Goal: Task Accomplishment & Management: Complete application form

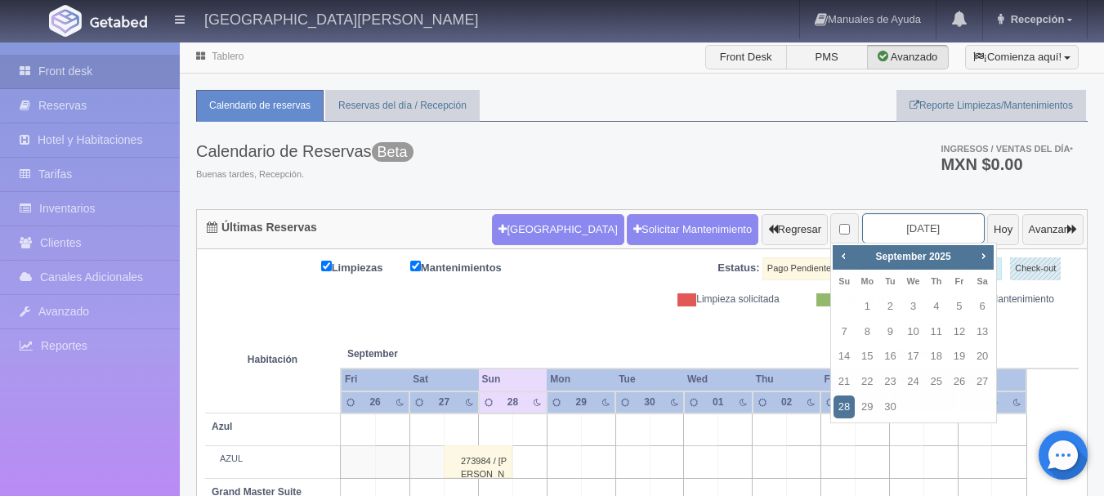
click at [895, 231] on input "[DATE]" at bounding box center [923, 228] width 123 height 30
click at [977, 257] on span "Next" at bounding box center [982, 255] width 13 height 13
click at [986, 380] on link "25" at bounding box center [981, 382] width 21 height 24
type input "2025-10-25"
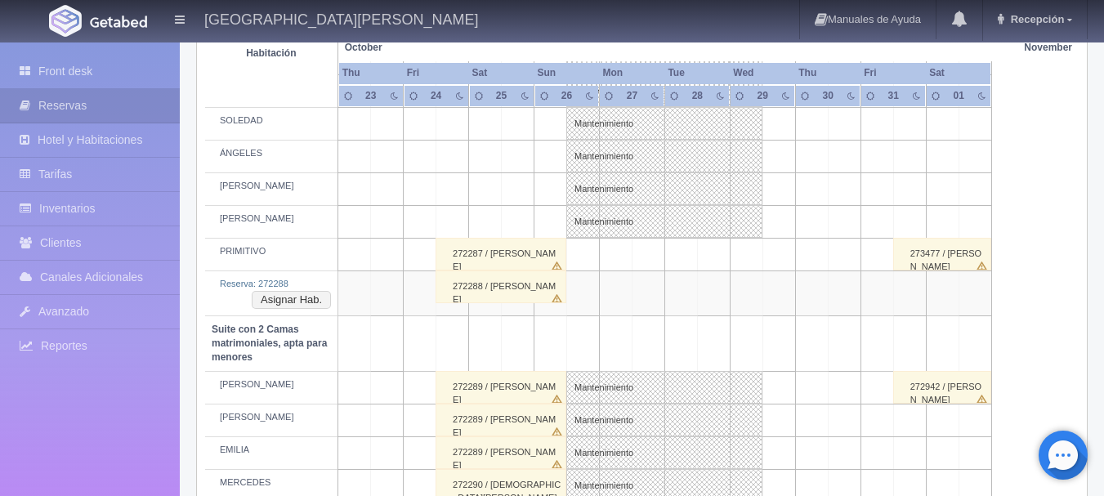
scroll to position [967, 0]
click at [306, 299] on button "Asignar Hab." at bounding box center [291, 301] width 79 height 18
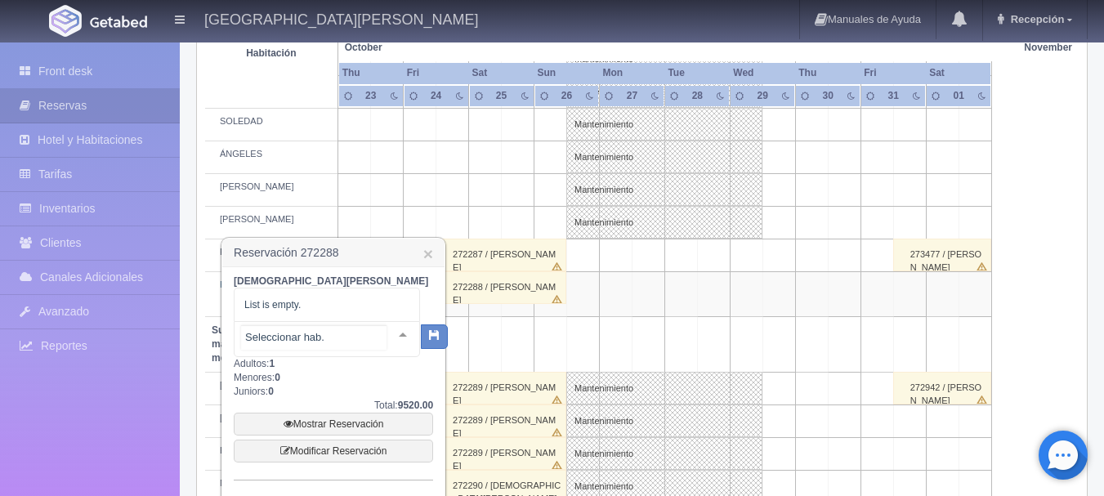
click at [390, 338] on div at bounding box center [402, 334] width 33 height 25
click at [398, 338] on div at bounding box center [402, 334] width 33 height 25
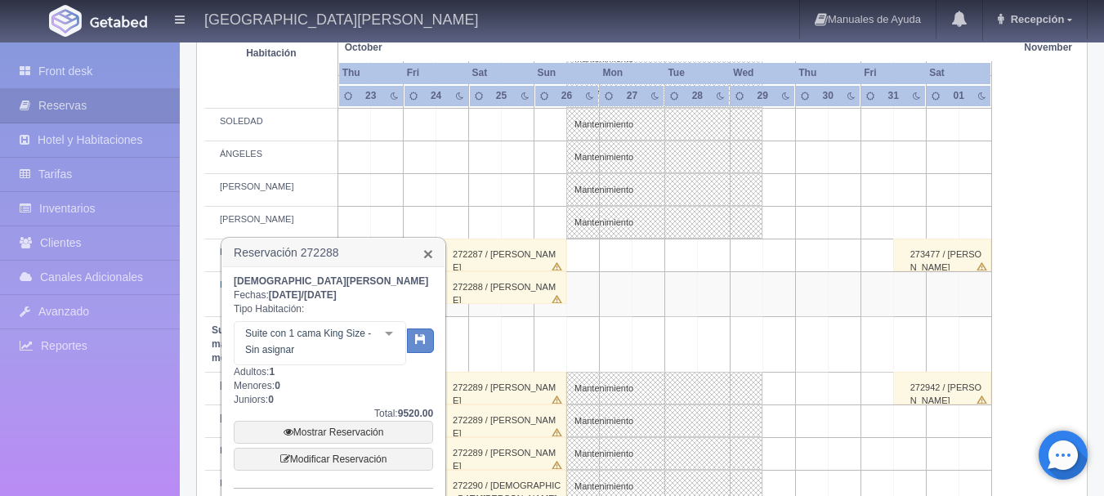
click at [431, 252] on link "×" at bounding box center [428, 253] width 10 height 17
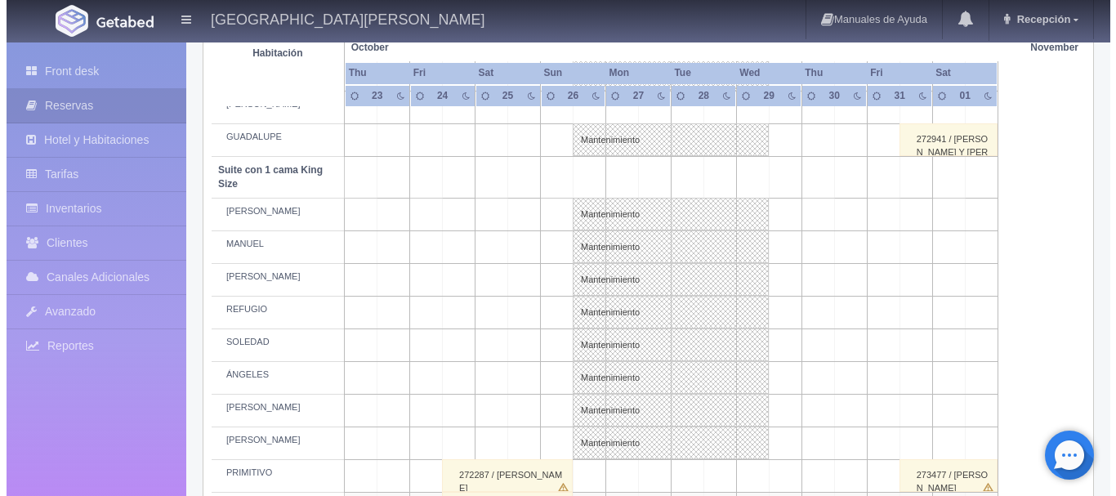
scroll to position [746, 0]
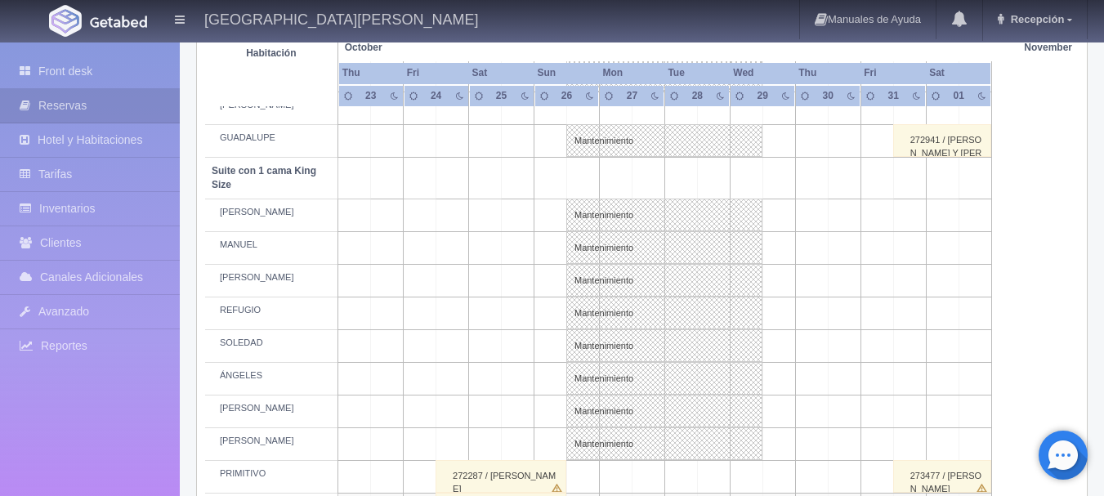
click at [452, 219] on td at bounding box center [452, 215] width 33 height 33
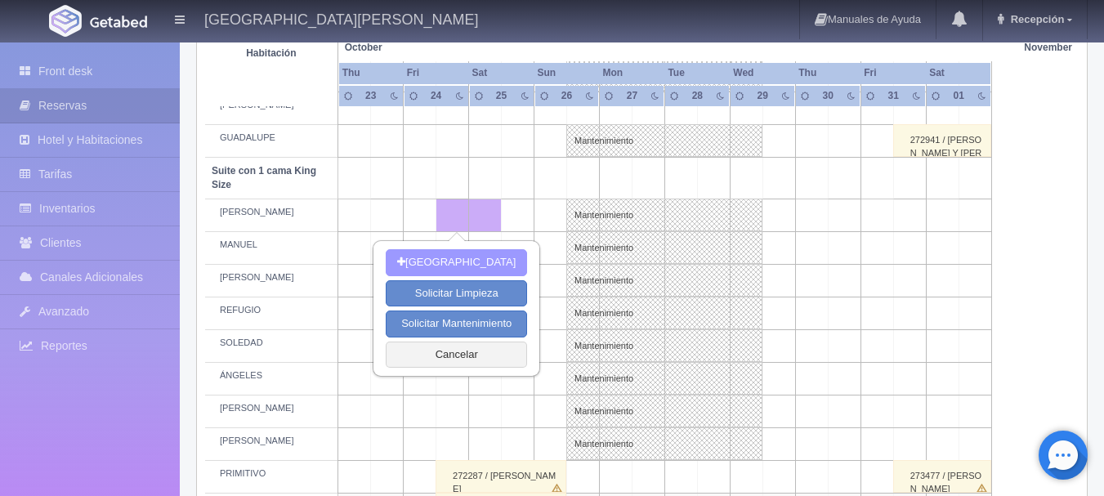
click at [475, 257] on button "[GEOGRAPHIC_DATA]" at bounding box center [456, 262] width 141 height 27
type input "24-10-2025"
type input "25-10-2025"
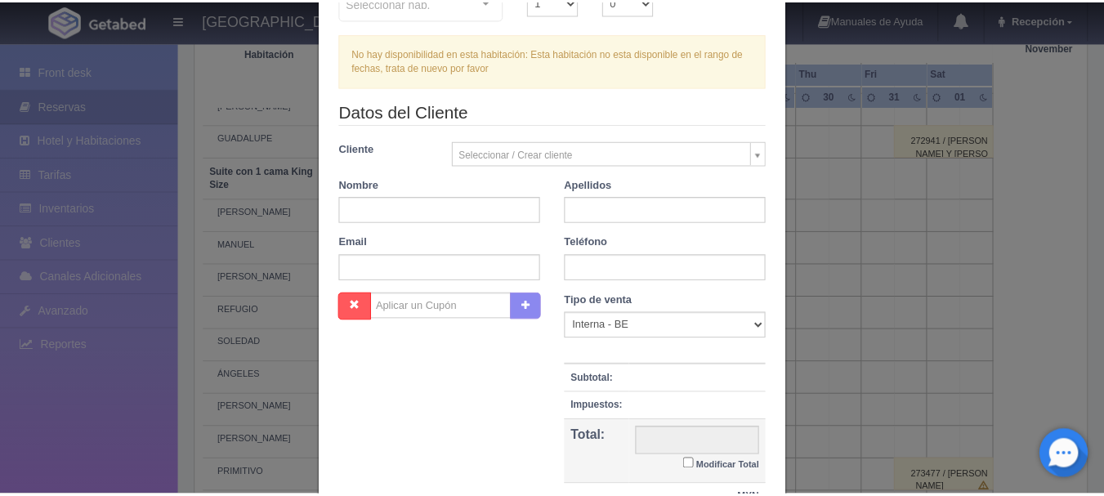
scroll to position [321, 0]
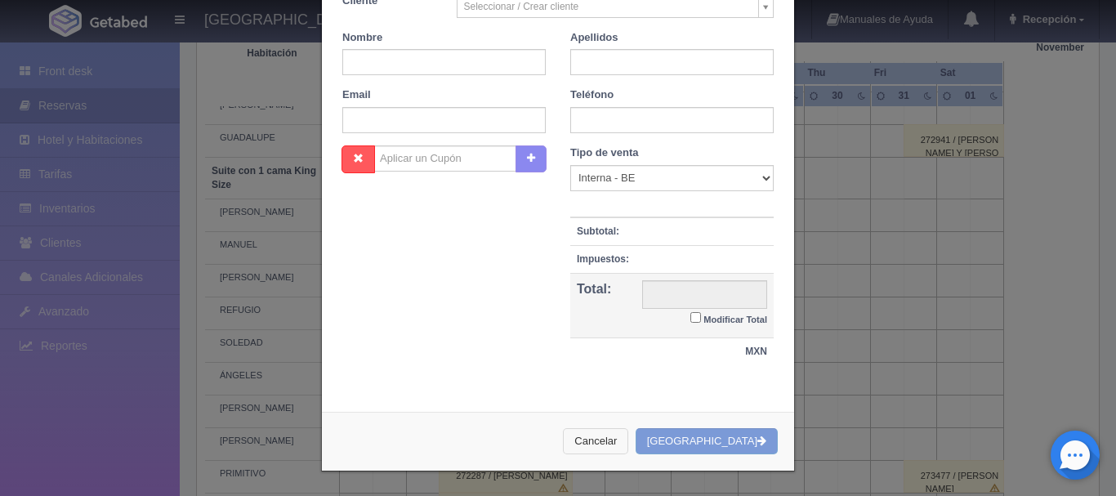
click at [628, 447] on button "Cancelar" at bounding box center [595, 441] width 65 height 27
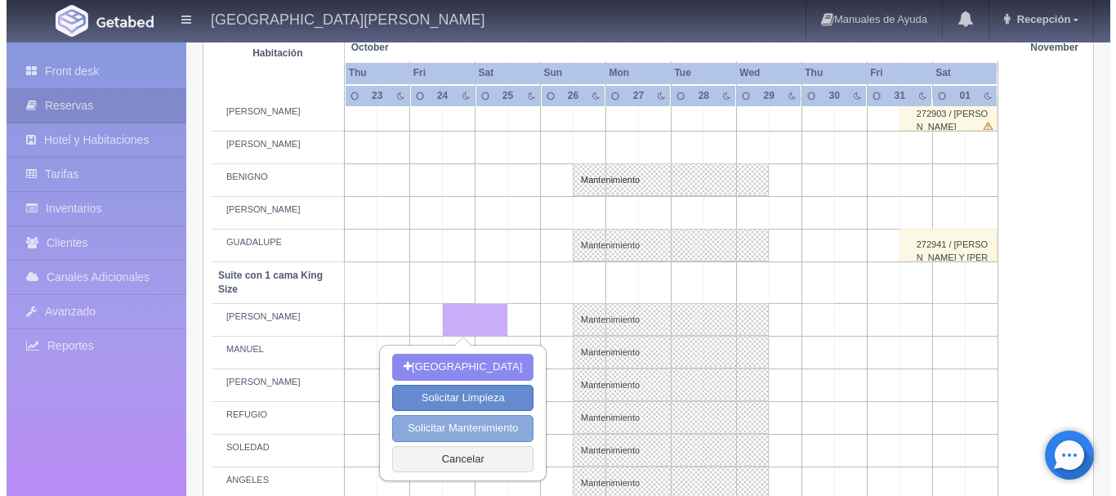
scroll to position [640, 0]
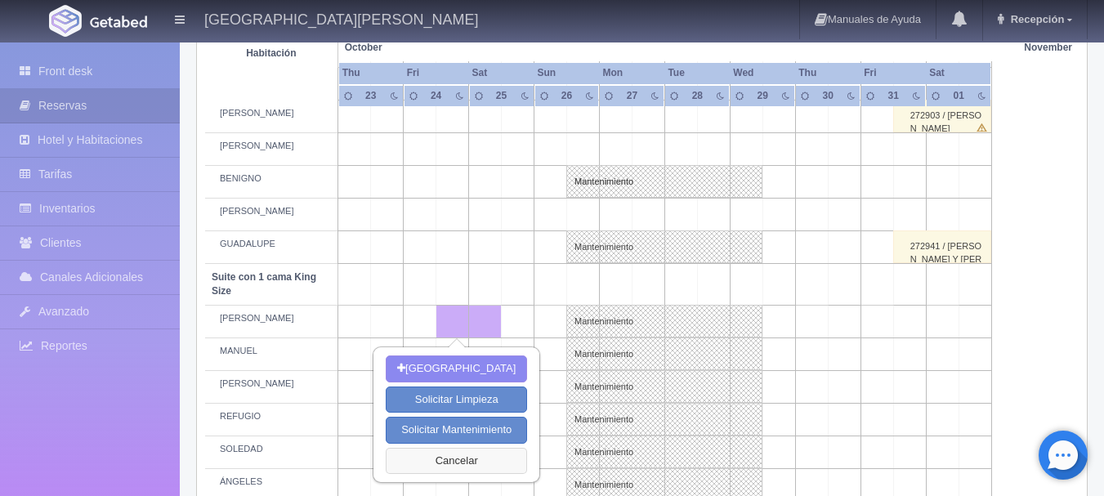
click at [445, 458] on button "Cancelar" at bounding box center [456, 461] width 141 height 27
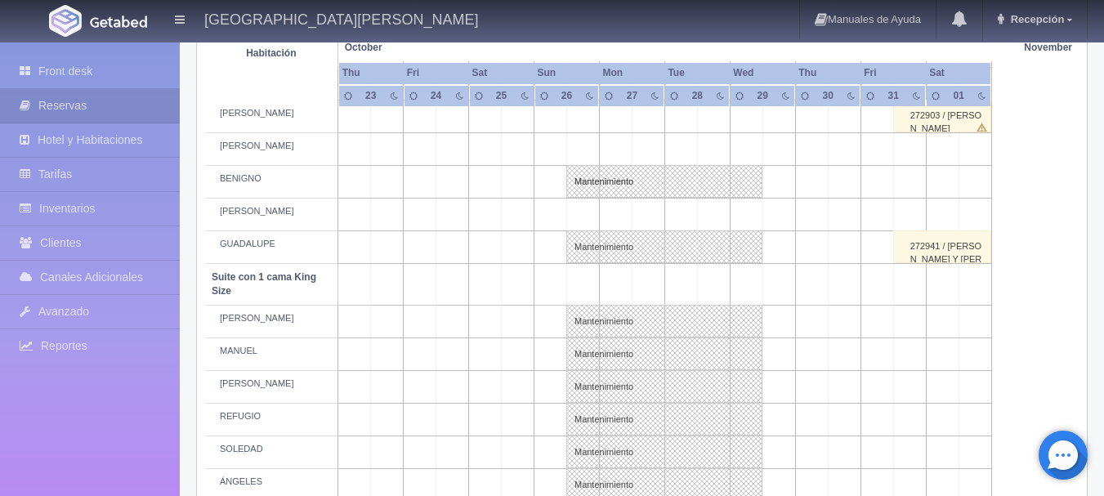
click at [462, 364] on td at bounding box center [452, 354] width 33 height 33
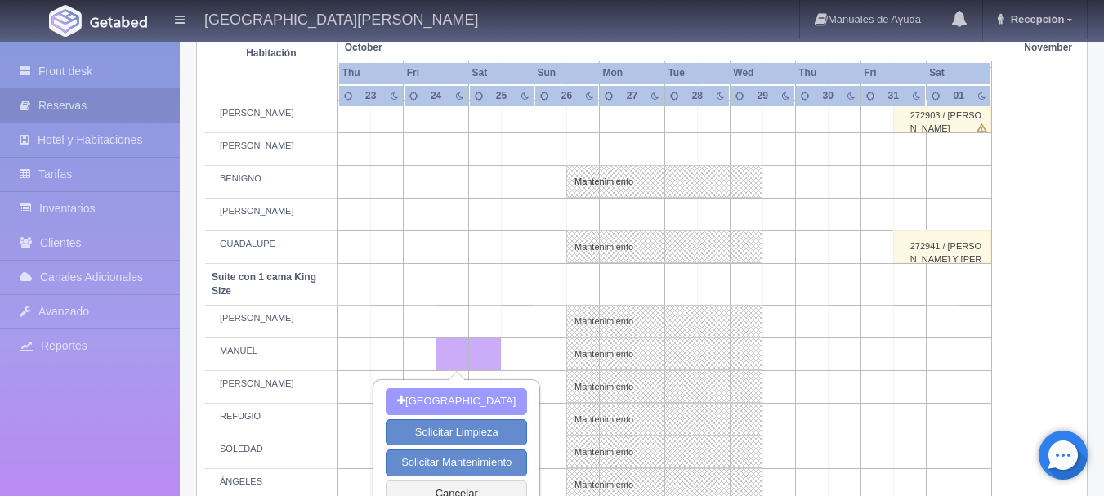
click at [482, 401] on button "[GEOGRAPHIC_DATA]" at bounding box center [456, 401] width 141 height 27
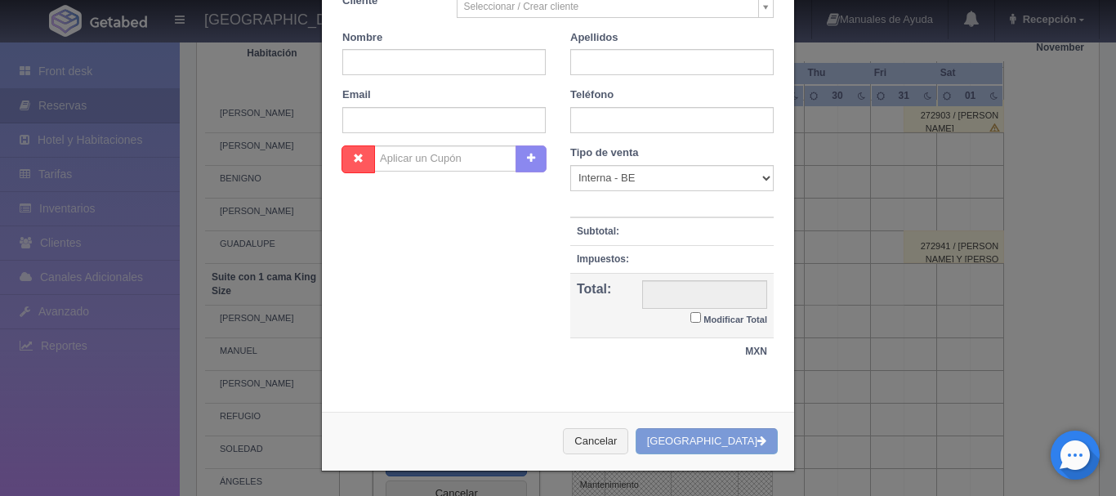
scroll to position [302, 0]
checkbox input "false"
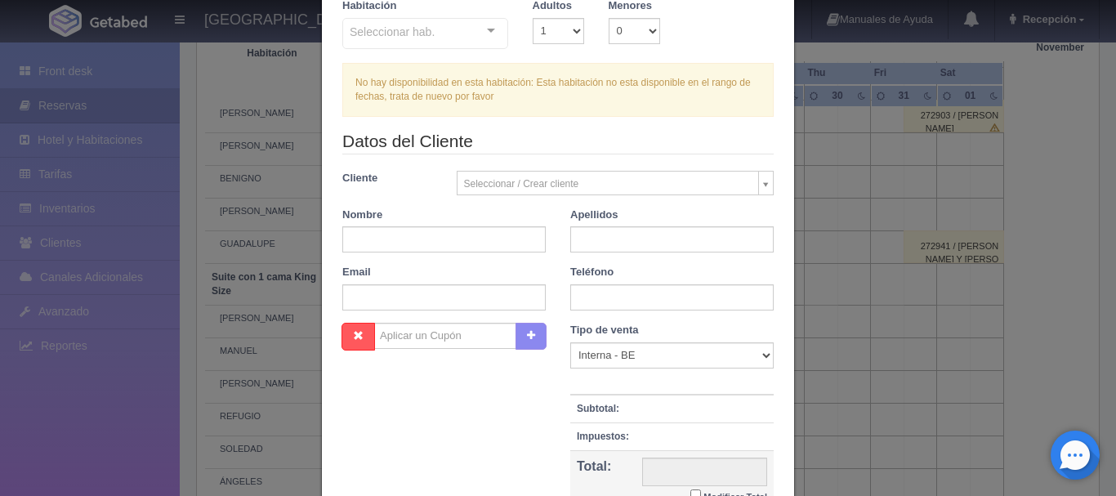
scroll to position [143, 0]
click at [482, 401] on div "Nombre Cupón : Descuentos : Tipo de venta Correo Electronico Interna - BE Llama…" at bounding box center [558, 443] width 456 height 238
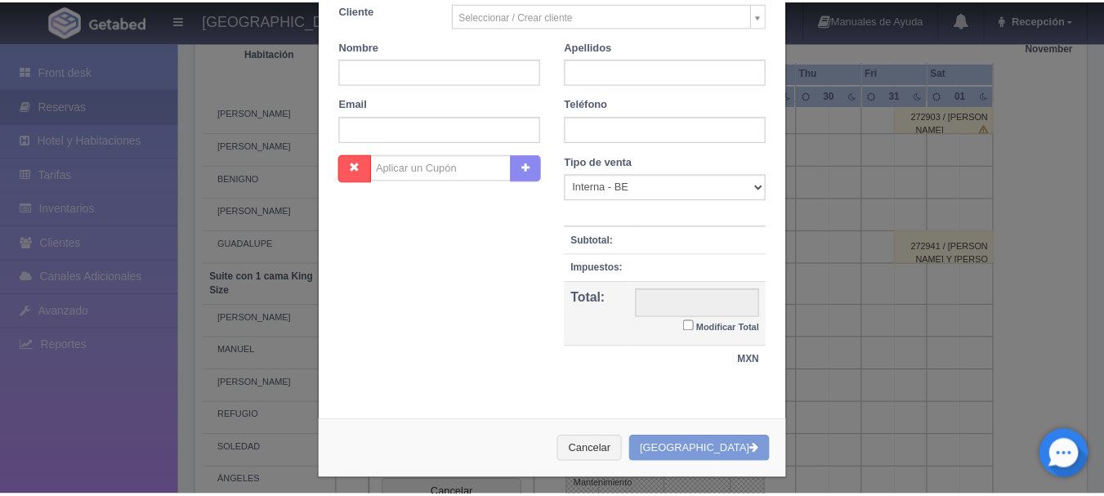
scroll to position [321, 0]
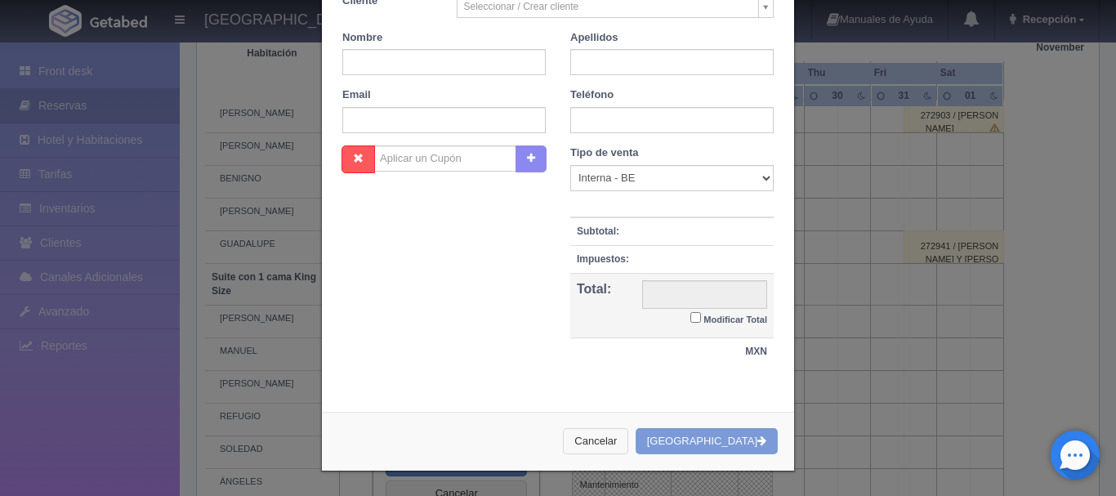
click at [628, 444] on button "Cancelar" at bounding box center [595, 441] width 65 height 27
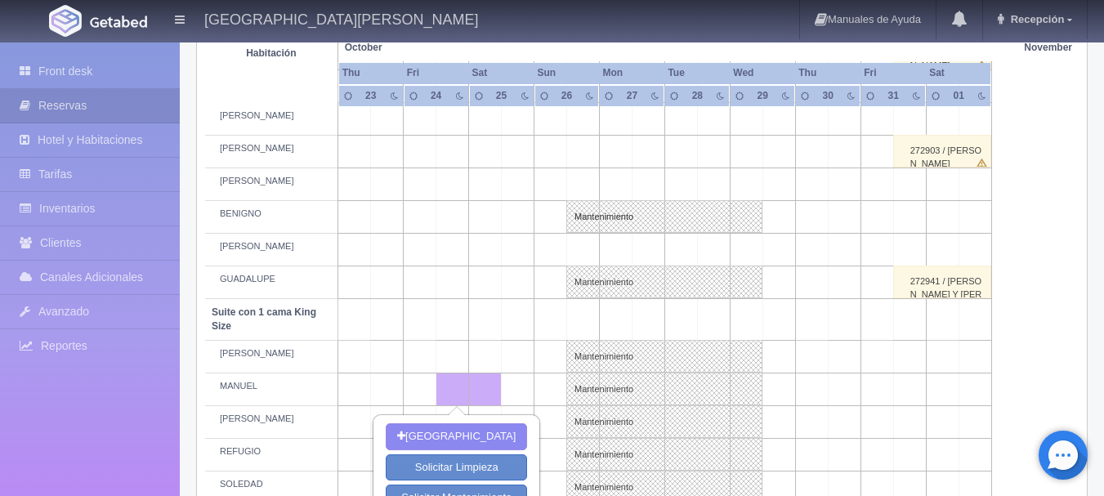
scroll to position [0, 0]
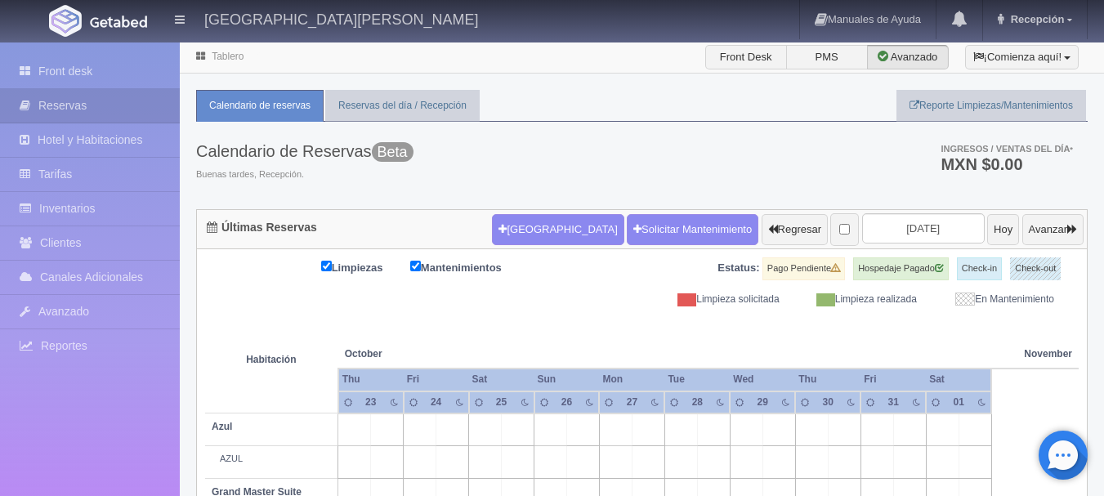
click at [122, 16] on img at bounding box center [118, 22] width 57 height 12
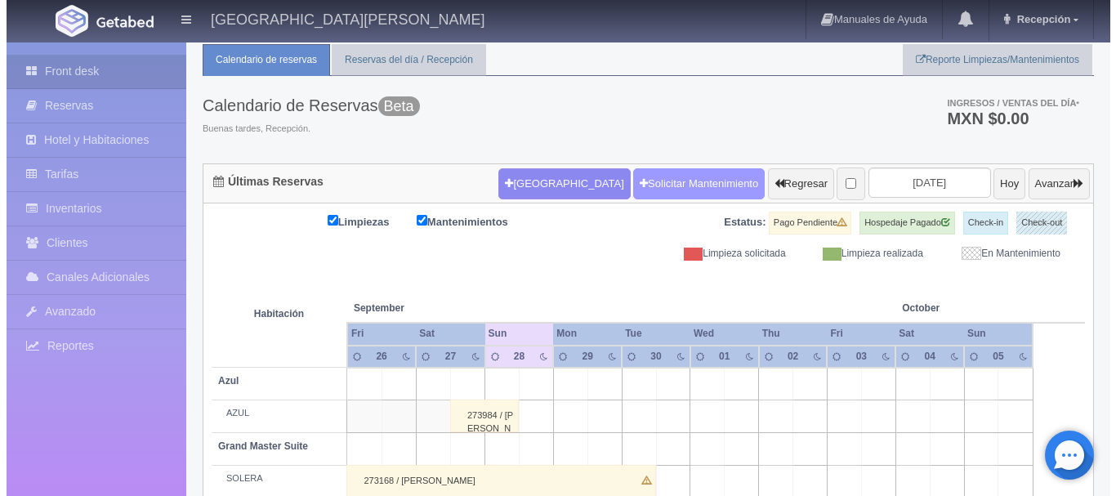
scroll to position [45, 0]
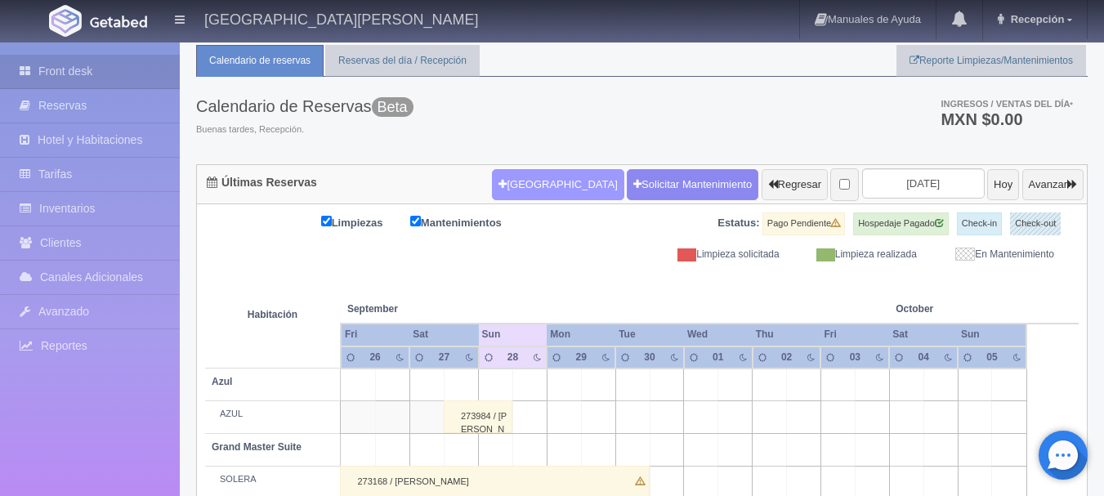
click at [525, 189] on button "[GEOGRAPHIC_DATA]" at bounding box center [558, 184] width 132 height 31
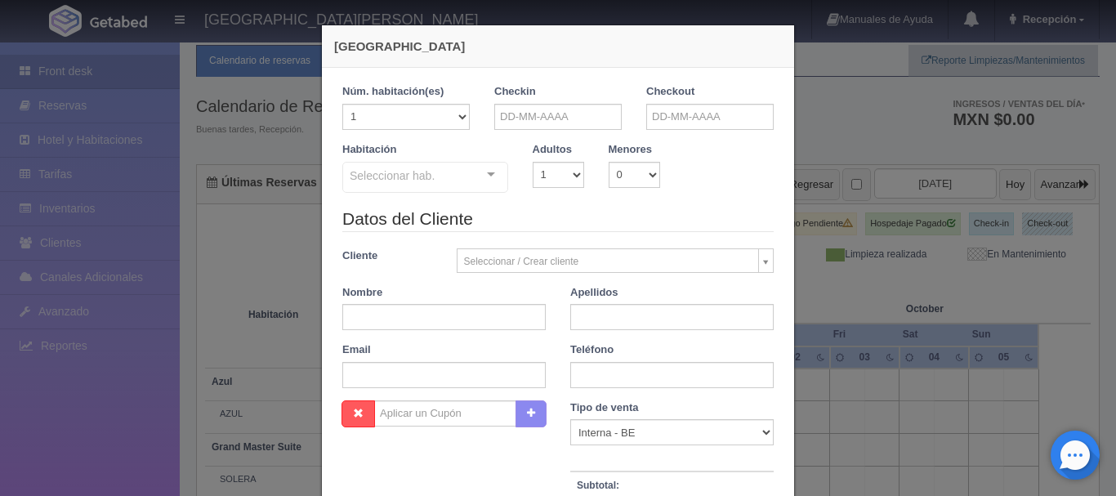
checkbox input "false"
click at [590, 123] on input "text" at bounding box center [557, 117] width 127 height 26
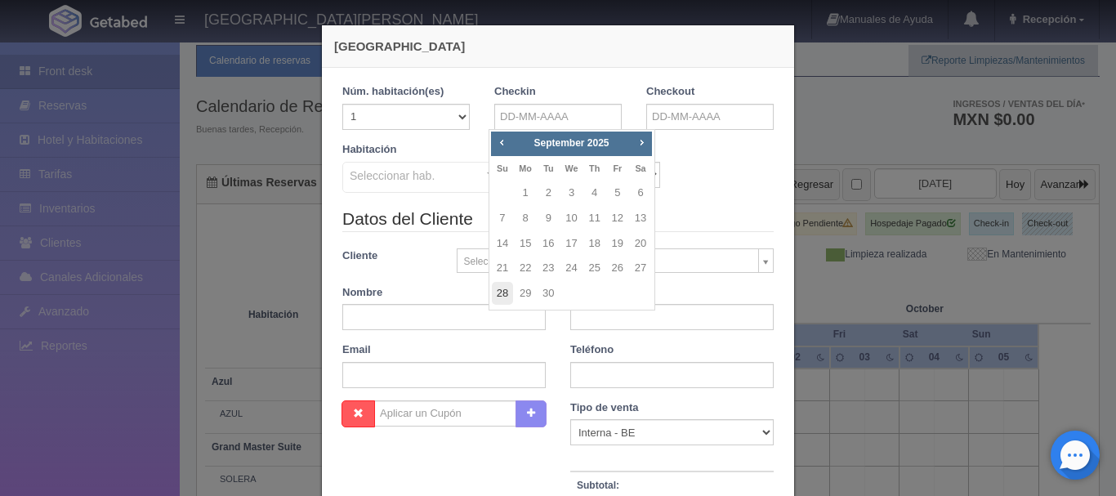
click at [501, 293] on link "28" at bounding box center [502, 294] width 21 height 24
type input "28-09-2025"
checkbox input "false"
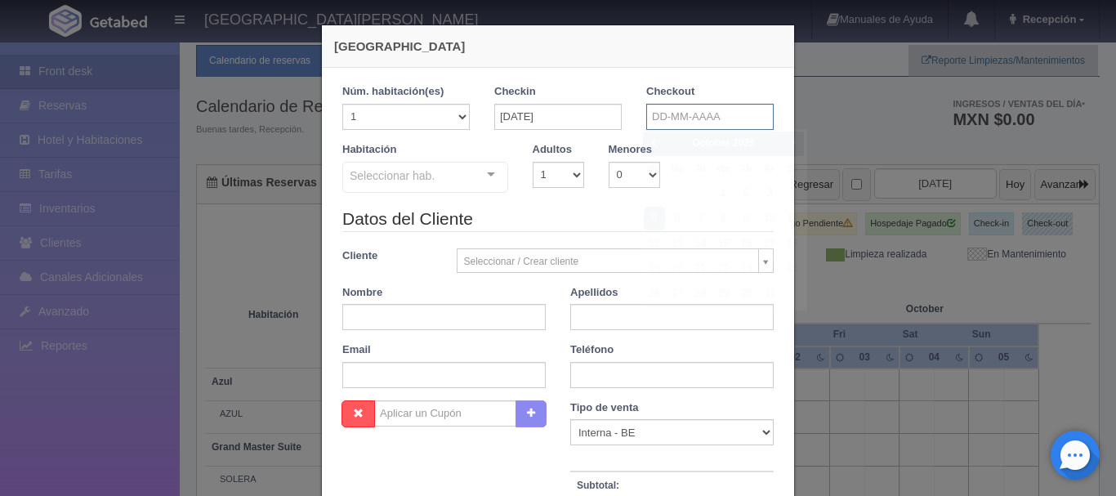
click at [736, 112] on input "text" at bounding box center [709, 117] width 127 height 26
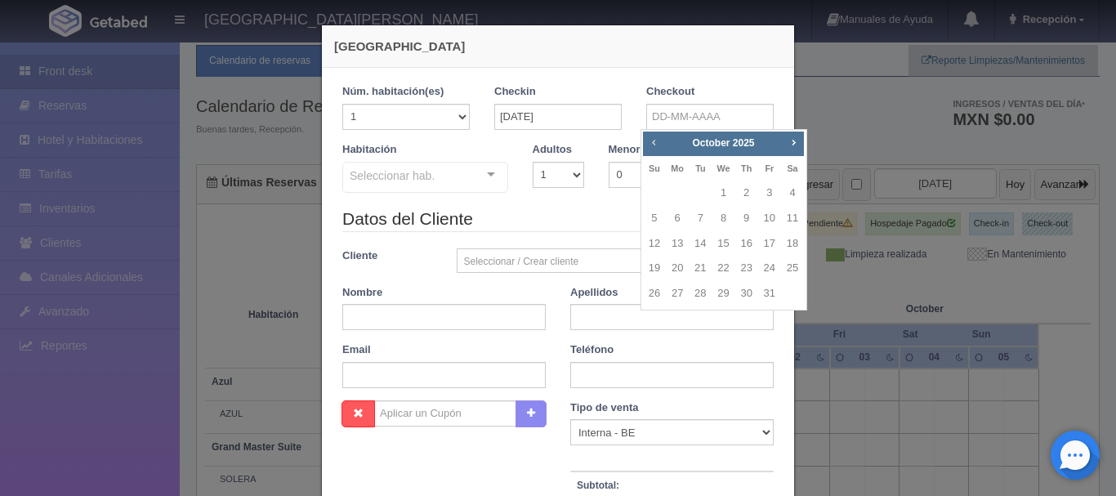
click at [652, 142] on span "Prev" at bounding box center [653, 142] width 13 height 13
click at [679, 292] on link "29" at bounding box center [677, 294] width 21 height 24
type input "29-09-2025"
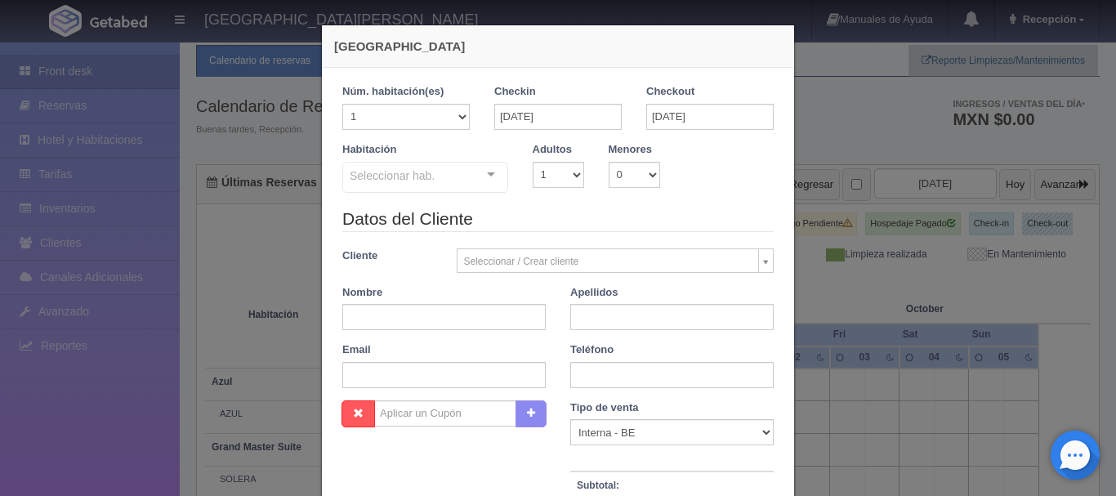
checkbox input "false"
click at [563, 172] on select "1 2 3 4 5 6 7 8 9 10" at bounding box center [558, 175] width 51 height 26
select select "2"
click at [533, 162] on select "1 2 3 4 5 6 7 8 9 10" at bounding box center [558, 175] width 51 height 26
click at [471, 179] on div "Seleccionar hab. Suite con 2 camas matrimoniales-No apta para menores Suite con…" at bounding box center [425, 178] width 166 height 33
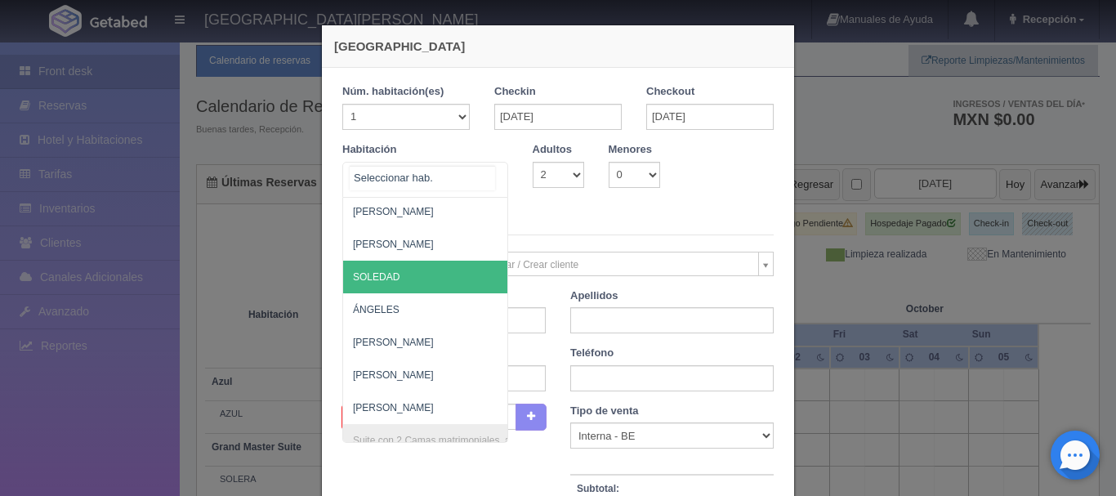
scroll to position [853, 0]
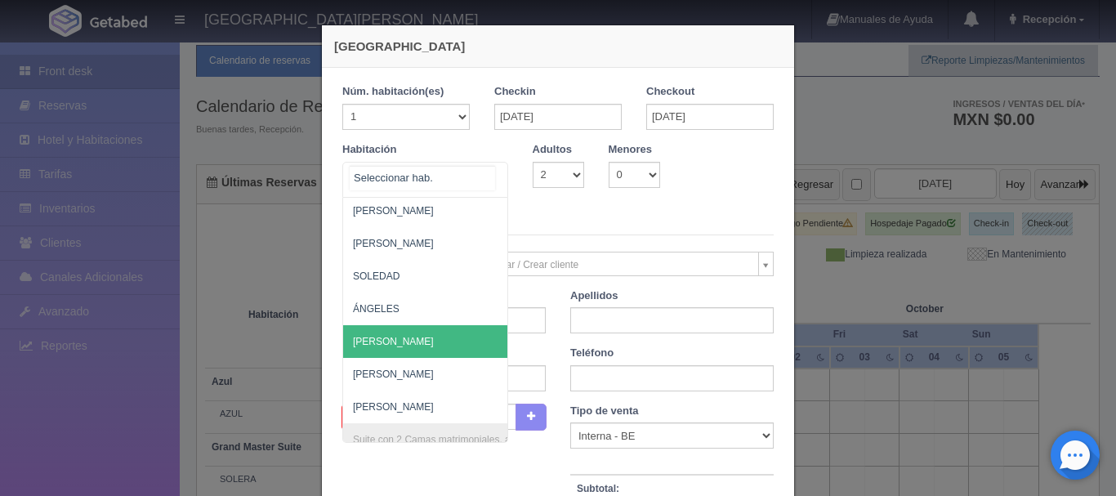
click at [422, 342] on span "[PERSON_NAME]" at bounding box center [504, 341] width 323 height 33
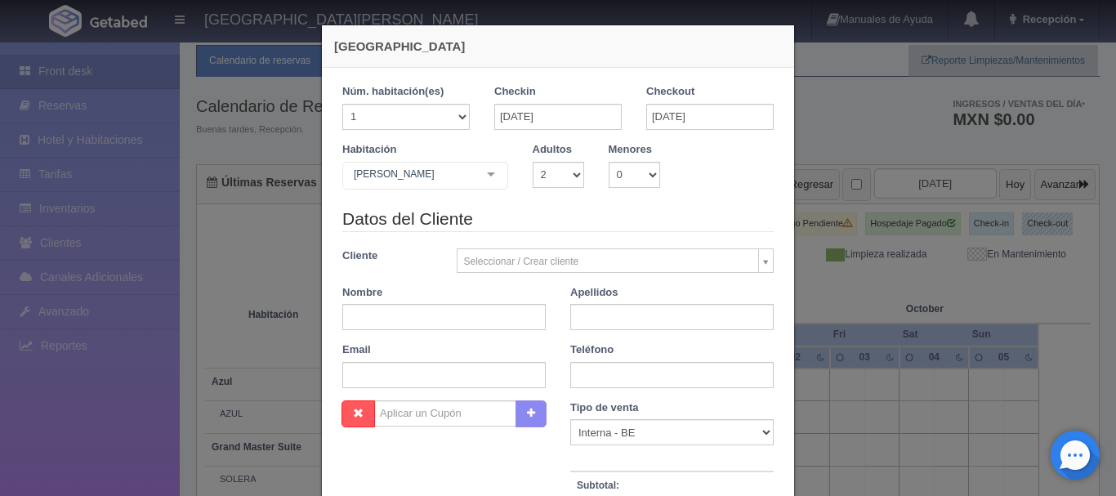
checkbox input "false"
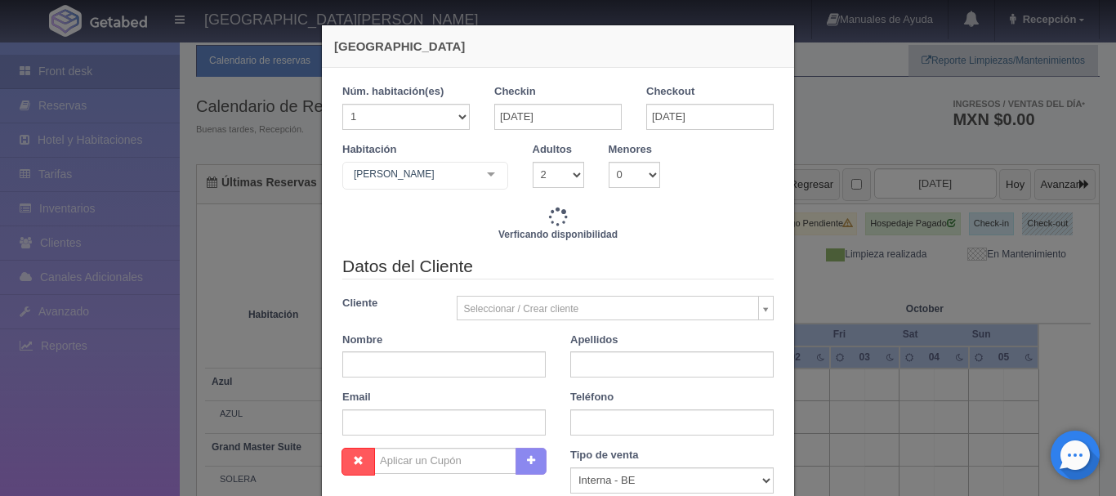
type input "3088.00"
checkbox input "false"
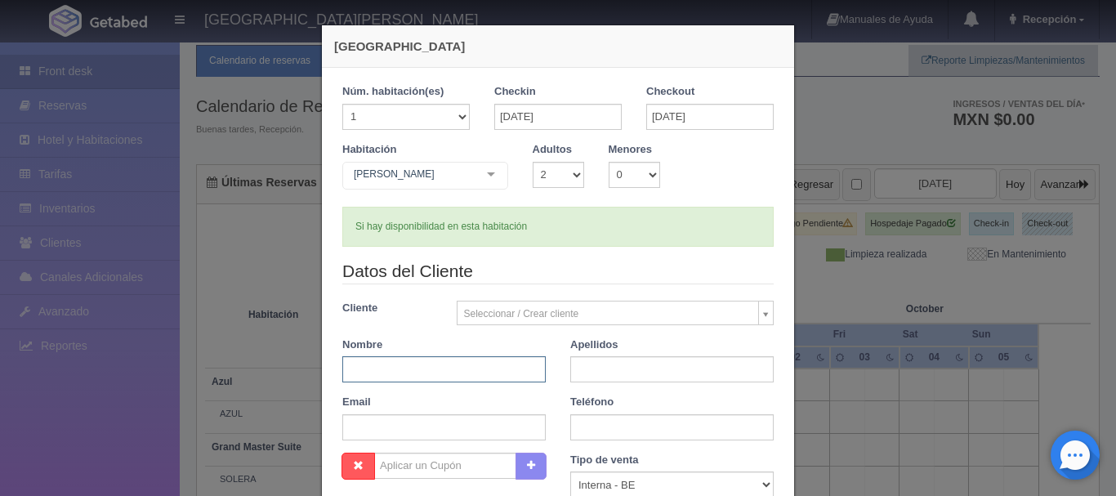
click at [418, 373] on input "text" at bounding box center [443, 369] width 203 height 26
type input "ERIC"
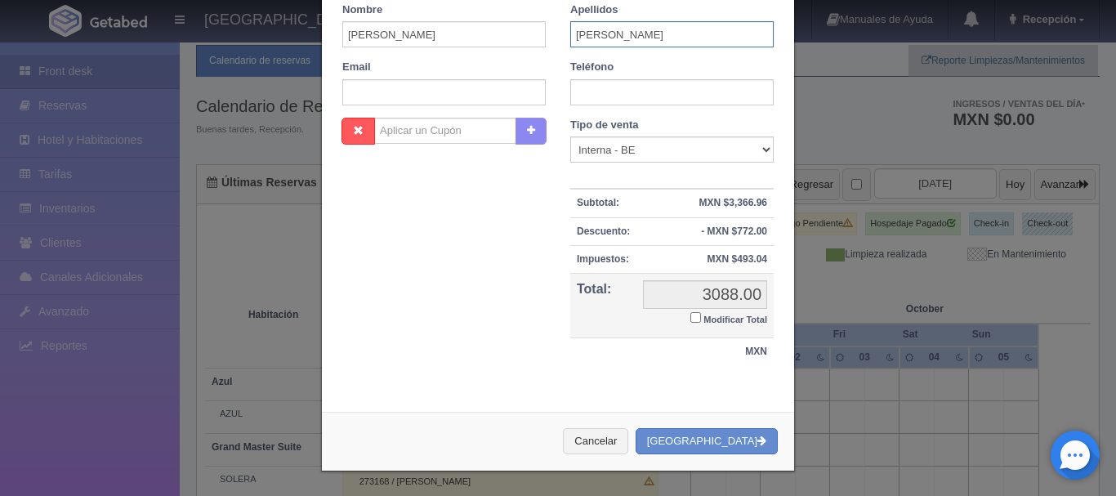
scroll to position [335, 0]
type input "SACAMO HERRERA"
click at [725, 445] on button "[GEOGRAPHIC_DATA]" at bounding box center [707, 441] width 142 height 27
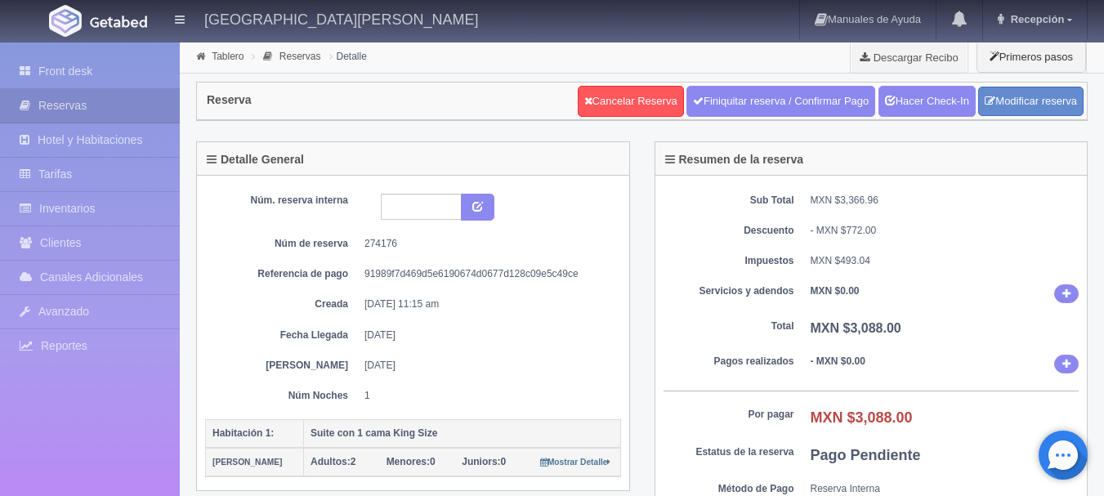
click at [108, 21] on img at bounding box center [118, 22] width 57 height 12
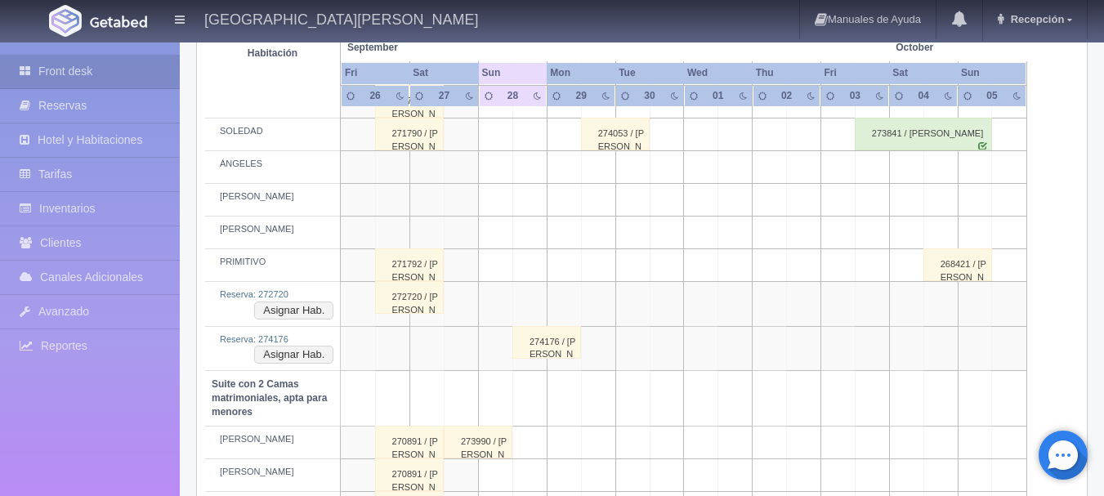
scroll to position [957, 0]
click at [303, 355] on button "Asignar Hab." at bounding box center [293, 355] width 79 height 18
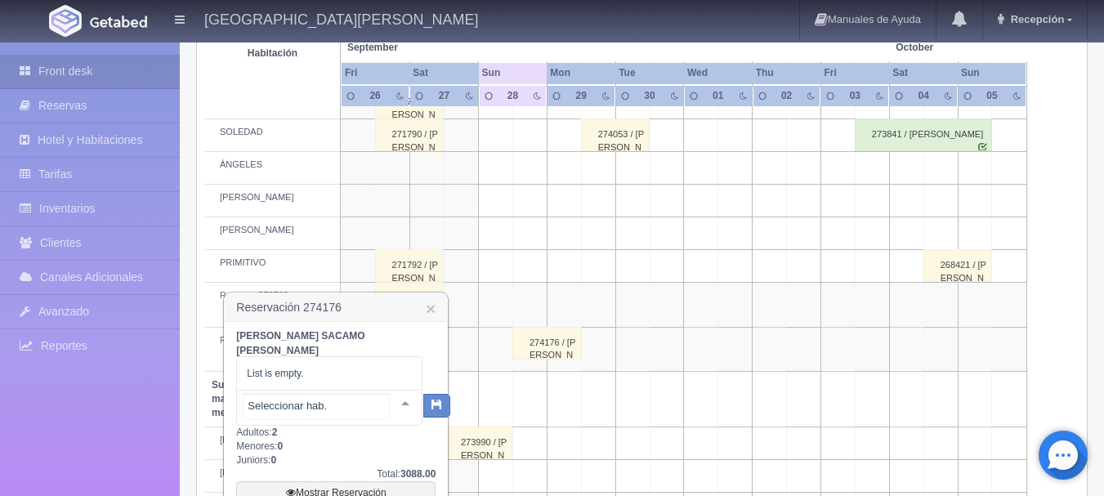
click at [393, 391] on div at bounding box center [405, 403] width 33 height 25
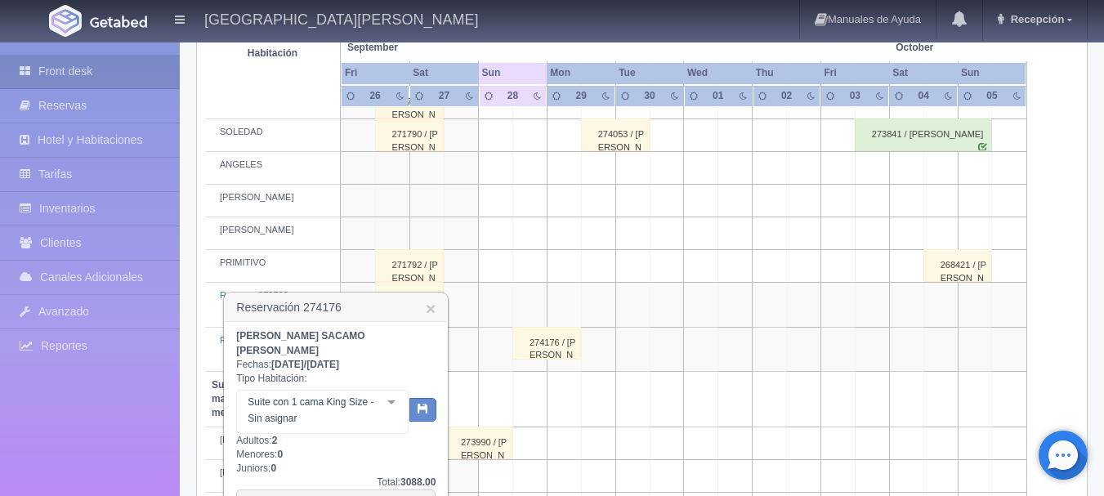
click at [404, 391] on div at bounding box center [391, 403] width 33 height 25
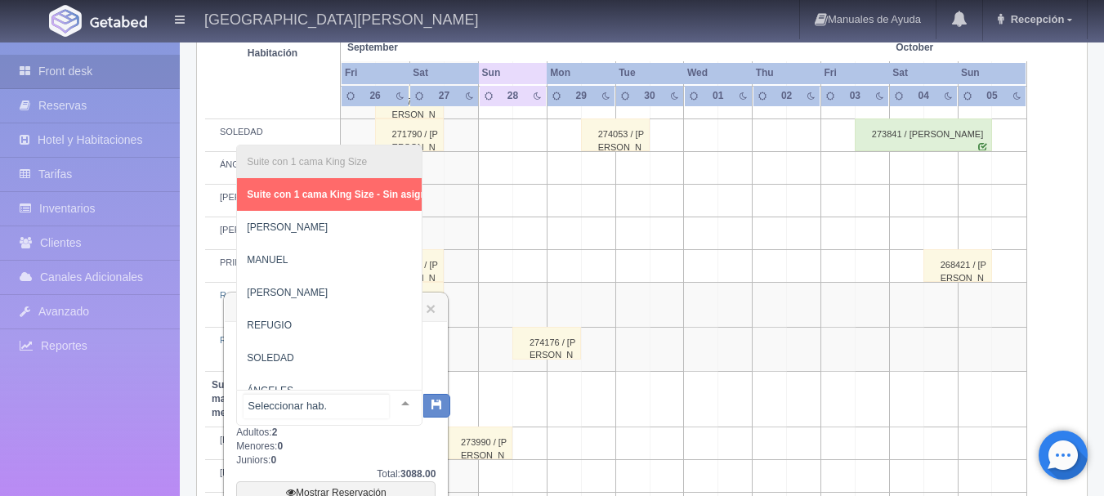
click at [404, 391] on div at bounding box center [405, 403] width 33 height 25
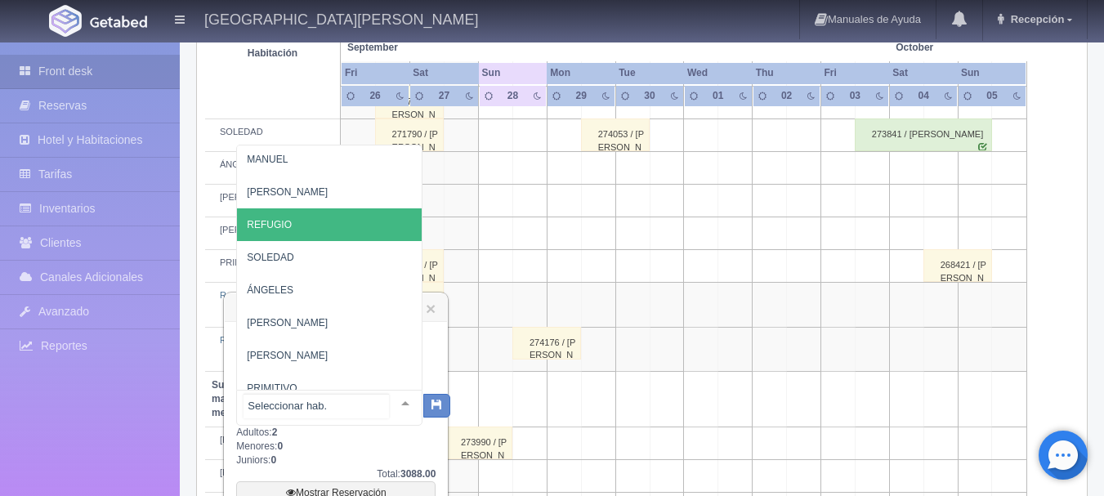
scroll to position [127, 0]
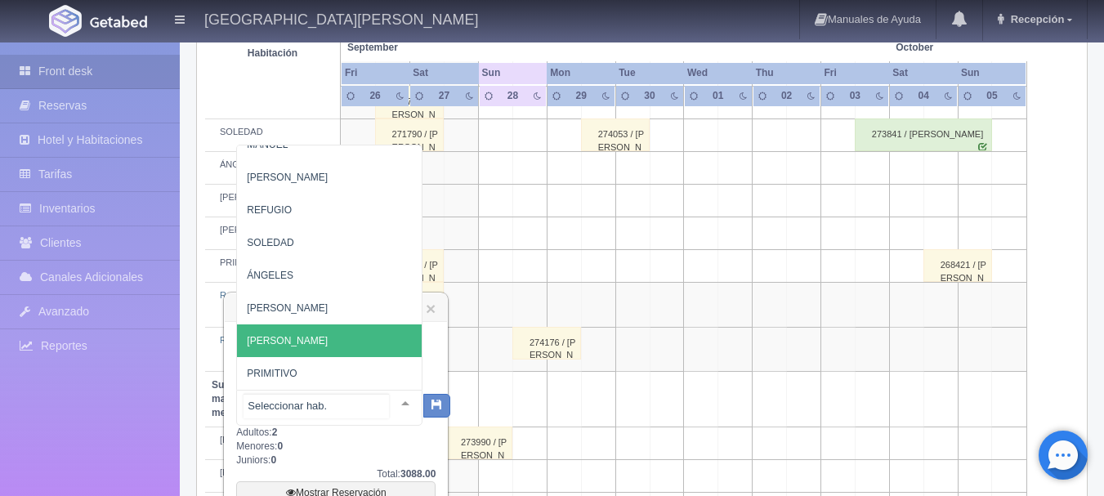
click at [357, 324] on span "[PERSON_NAME]" at bounding box center [341, 340] width 208 height 33
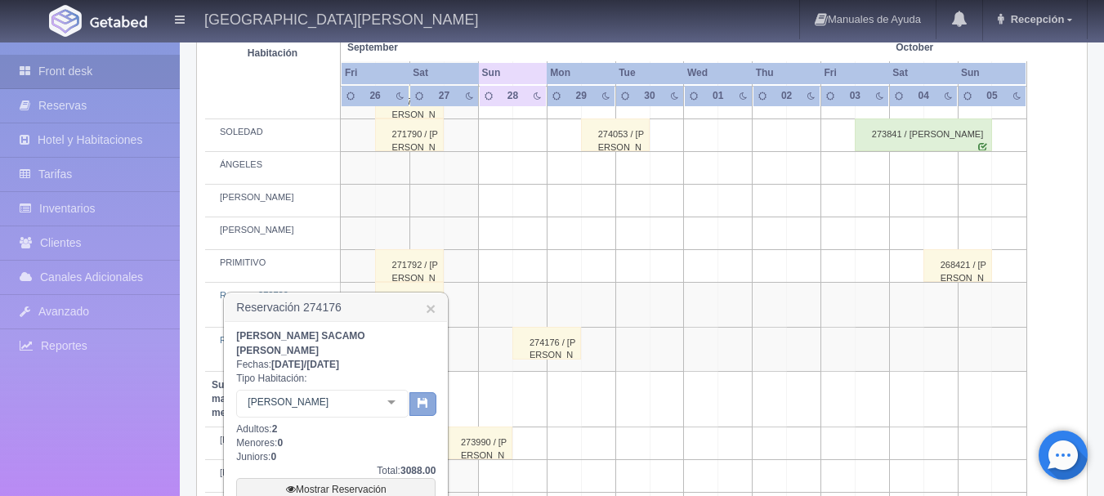
click at [424, 397] on icon "button" at bounding box center [422, 402] width 11 height 11
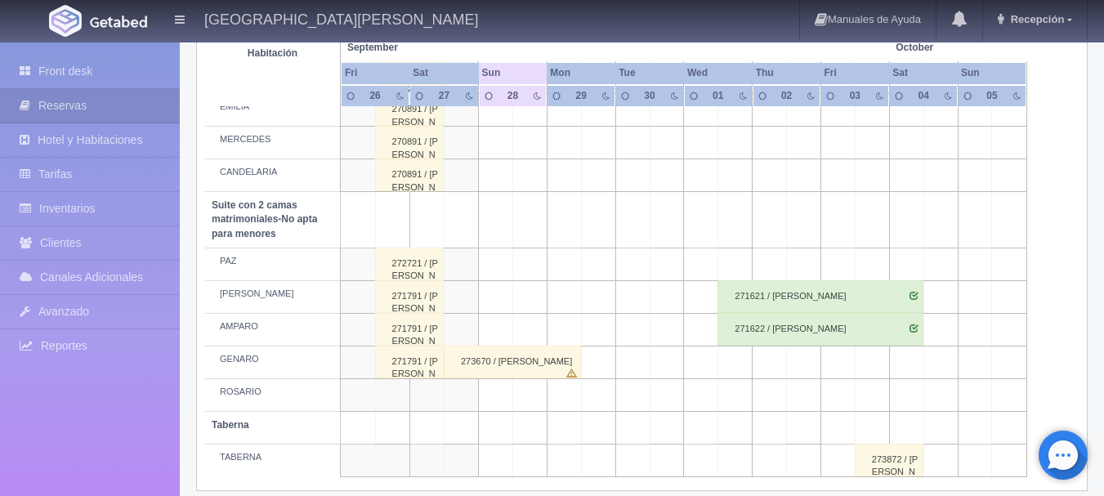
scroll to position [1364, 0]
